Goal: Find contact information: Find contact information

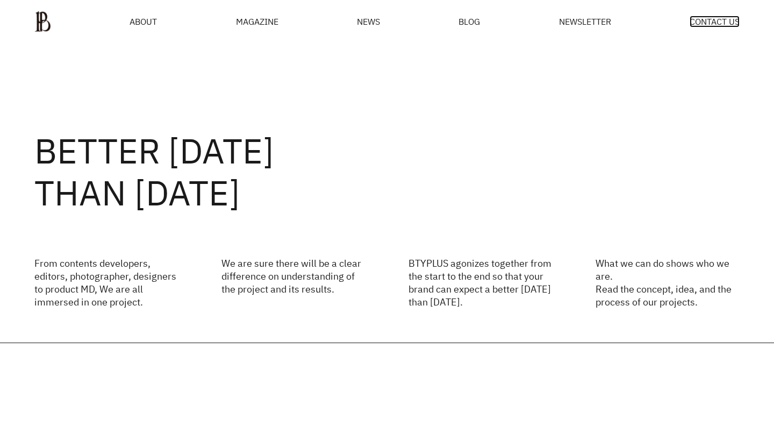
click at [713, 25] on span "CONTACT US" at bounding box center [715, 21] width 50 height 9
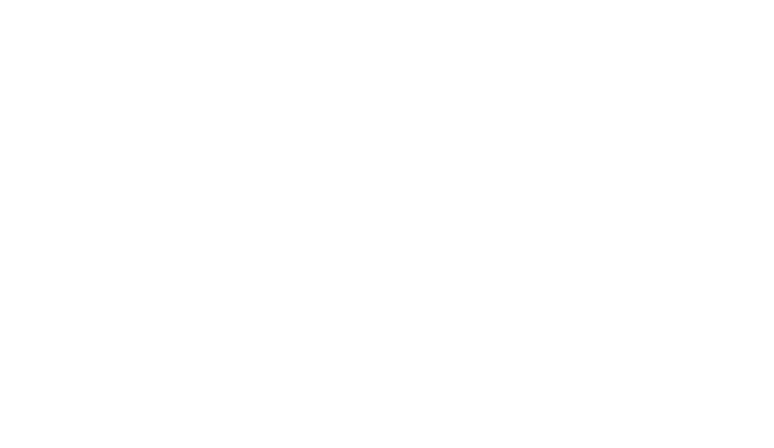
click at [0, 0] on html at bounding box center [0, 0] width 0 height 0
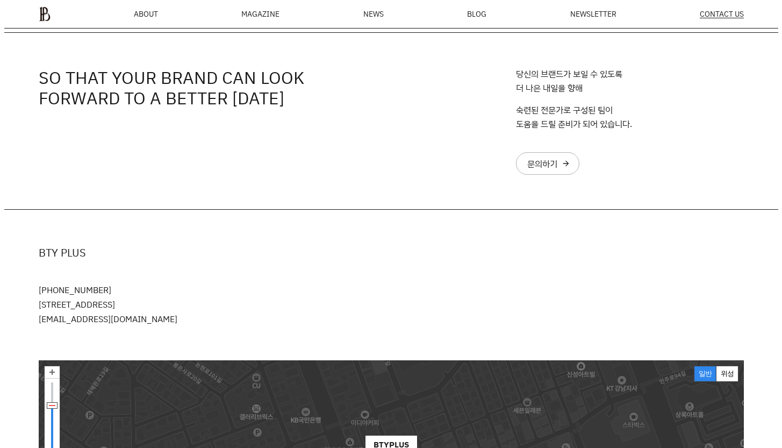
scroll to position [5, 0]
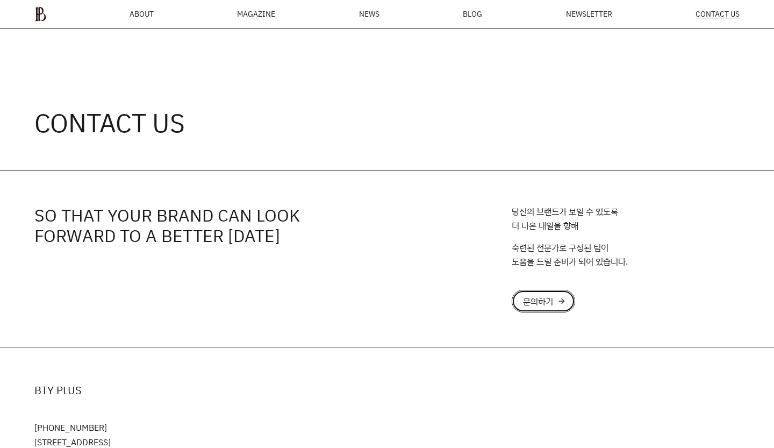
click at [545, 297] on div "문의하기" at bounding box center [538, 301] width 30 height 9
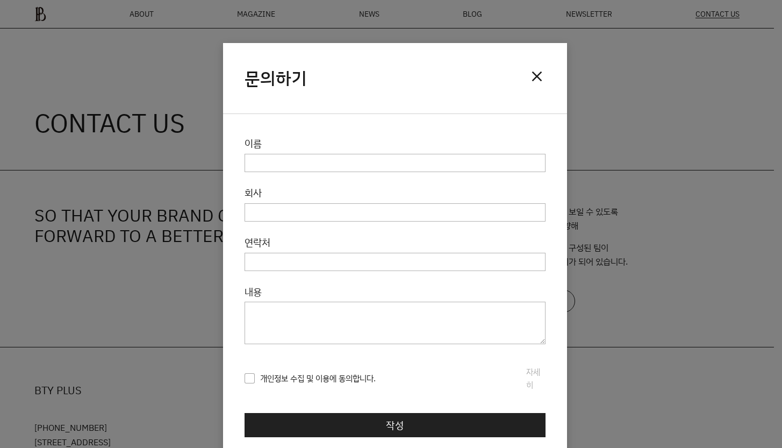
scroll to position [0, 0]
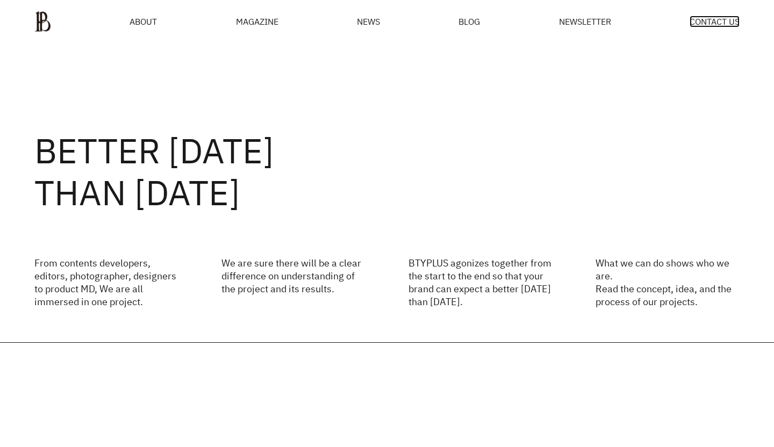
click at [703, 17] on span "CONTACT US" at bounding box center [715, 21] width 50 height 9
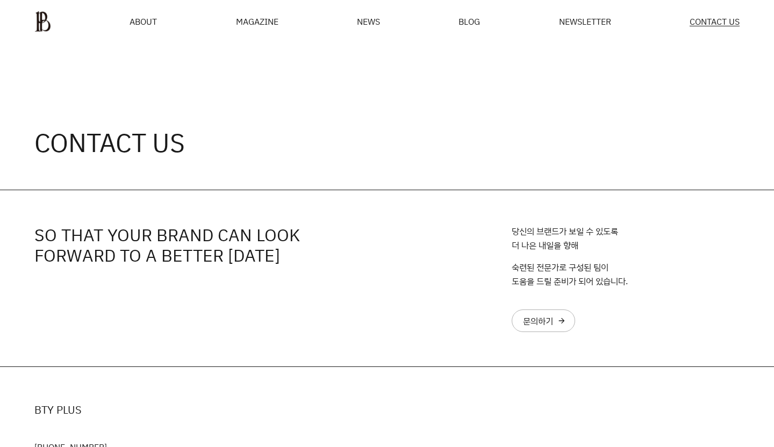
drag, startPoint x: 685, startPoint y: 158, endPoint x: 402, endPoint y: 7, distance: 321.3
click at [685, 156] on div "CONTACT US" at bounding box center [387, 117] width 774 height 146
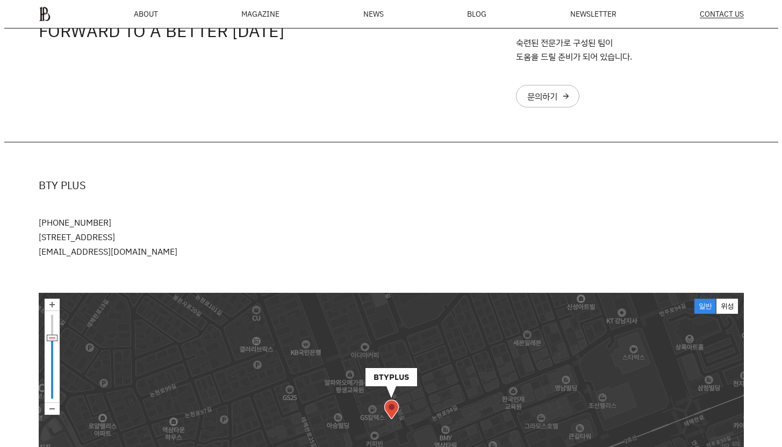
scroll to position [146, 0]
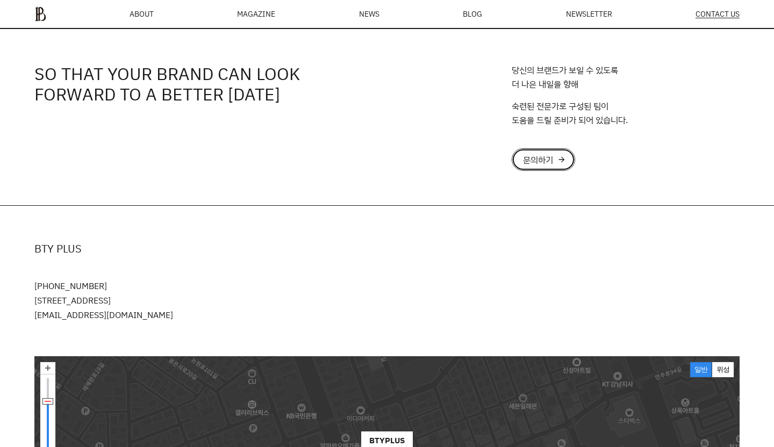
click at [542, 155] on div "문의하기" at bounding box center [538, 159] width 30 height 9
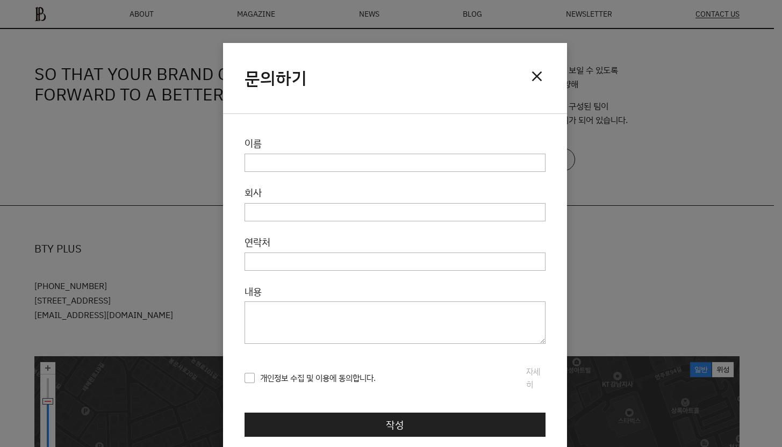
scroll to position [0, 0]
